Goal: Task Accomplishment & Management: Complete application form

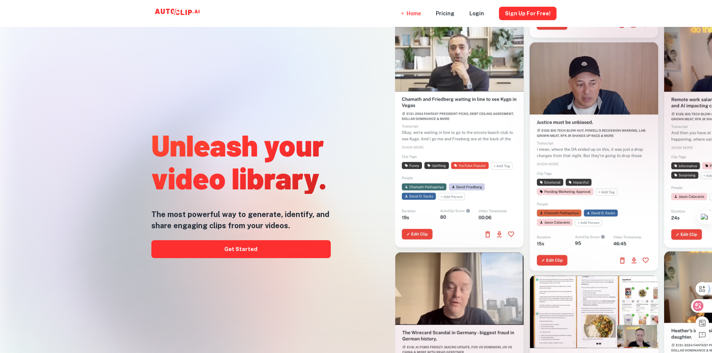
click at [700, 307] on icon at bounding box center [698, 306] width 6 height 6
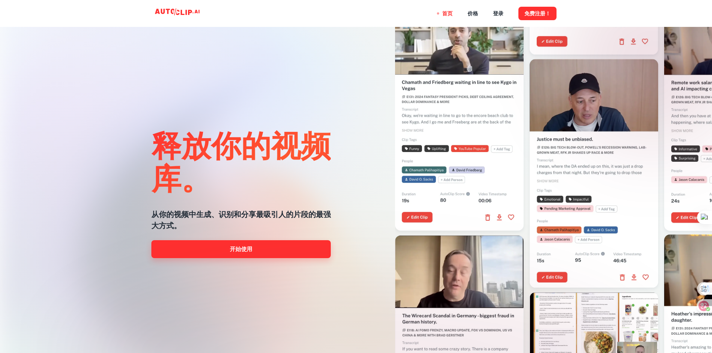
click at [277, 250] on link "开始使用" at bounding box center [240, 249] width 179 height 18
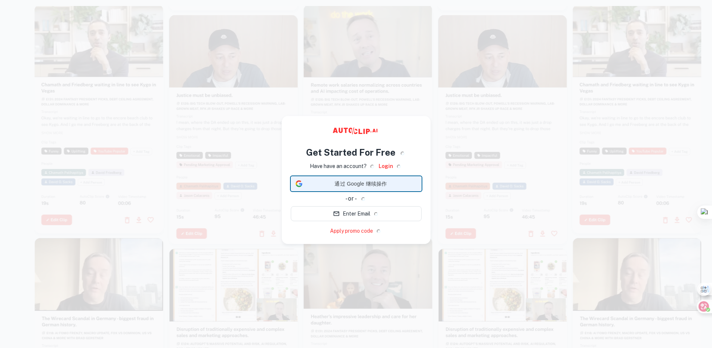
click at [346, 186] on span "通过 Google 继续操作" at bounding box center [360, 184] width 111 height 8
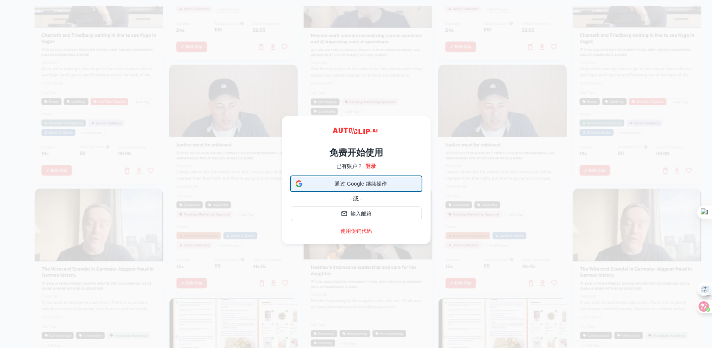
click at [349, 186] on span "通过 Google 继续操作" at bounding box center [360, 184] width 111 height 8
